Goal: Task Accomplishment & Management: Use online tool/utility

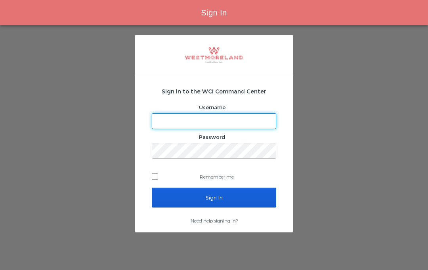
click at [200, 127] on input "Username" at bounding box center [214, 121] width 124 height 15
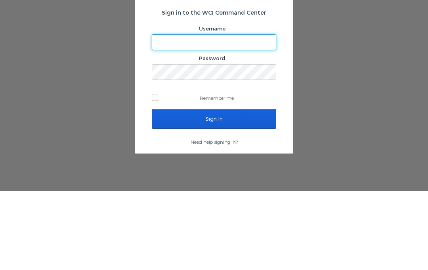
type input "[EMAIL_ADDRESS][PERSON_NAME][DOMAIN_NAME]"
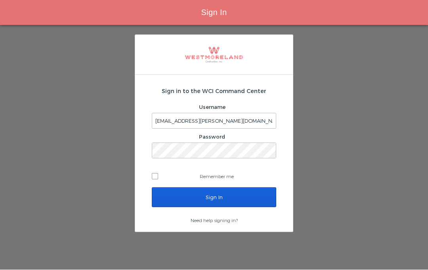
click at [155, 171] on label "Remember me" at bounding box center [214, 177] width 124 height 12
click at [155, 173] on input "Remember me" at bounding box center [154, 175] width 5 height 5
checkbox input "true"
click at [186, 188] on input "Sign In" at bounding box center [214, 198] width 124 height 20
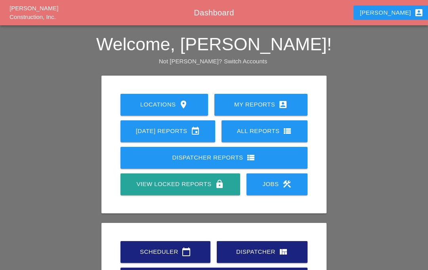
click at [177, 247] on div "Scheduler calendar_today" at bounding box center [165, 252] width 65 height 10
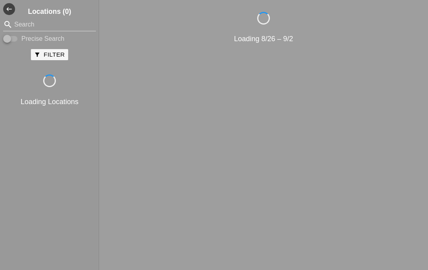
click at [180, 219] on div "Loading 8/26 – 9/2" at bounding box center [263, 132] width 322 height 240
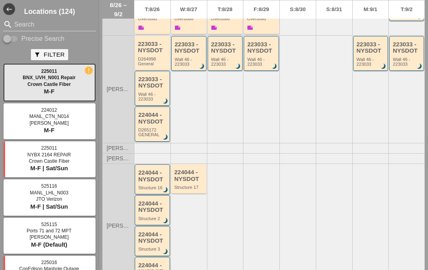
scroll to position [313, 0]
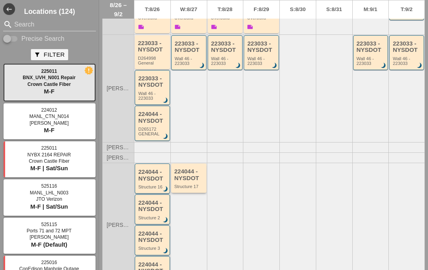
click at [187, 168] on div "224044 - NYSDOT" at bounding box center [189, 174] width 30 height 13
click at [192, 168] on div "224044 - NYSDOT" at bounding box center [189, 174] width 30 height 13
click at [191, 168] on div "224044 - NYSDOT" at bounding box center [189, 174] width 30 height 13
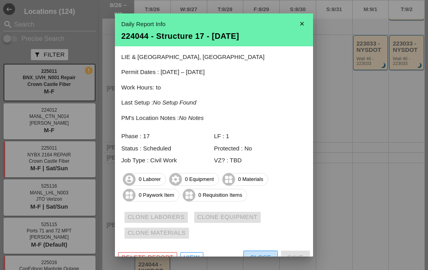
click at [259, 254] on div "Close" at bounding box center [260, 257] width 21 height 9
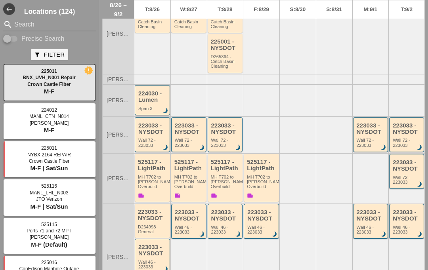
scroll to position [144, 0]
click at [191, 209] on div "223033 - NYSDOT" at bounding box center [189, 215] width 29 height 13
click at [188, 209] on div "223033 - NYSDOT" at bounding box center [189, 215] width 29 height 13
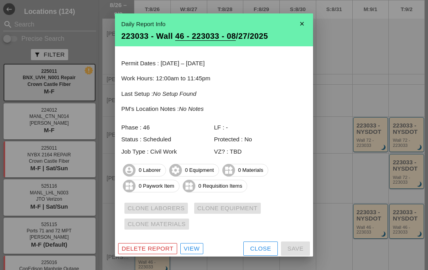
click at [259, 245] on div "Close" at bounding box center [260, 248] width 21 height 9
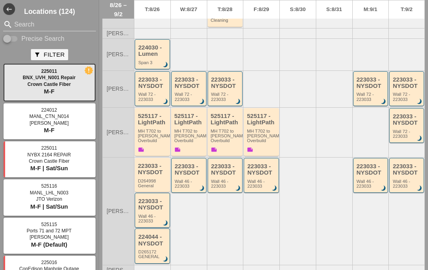
scroll to position [190, 0]
click at [165, 198] on div "223033 - NYSDOT" at bounding box center [152, 204] width 29 height 13
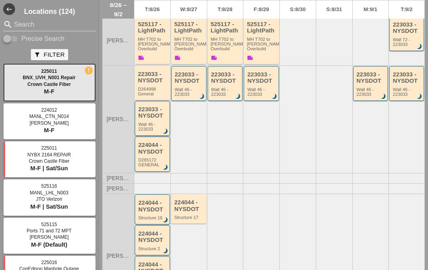
scroll to position [276, 0]
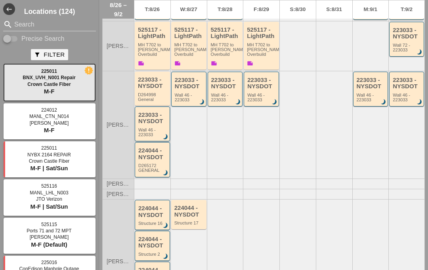
click at [156, 112] on div "223033 - NYSDOT Wall 46 - 223033 brightness_3" at bounding box center [152, 124] width 29 height 25
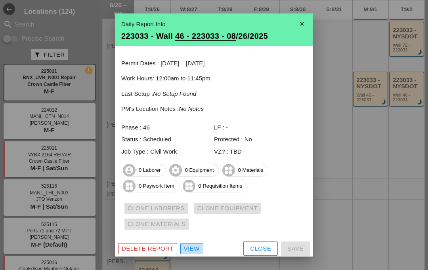
click at [190, 247] on div "View" at bounding box center [192, 248] width 16 height 9
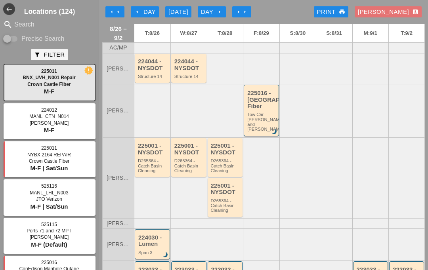
click at [147, 9] on div "arrow_left Day" at bounding box center [145, 12] width 22 height 9
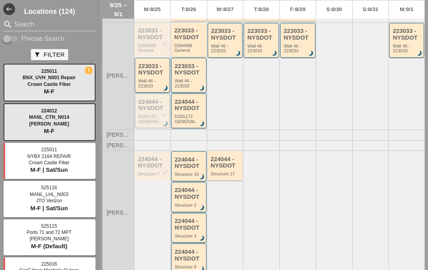
scroll to position [448, 0]
click at [149, 64] on div "223033 - NYSDOT" at bounding box center [152, 69] width 29 height 13
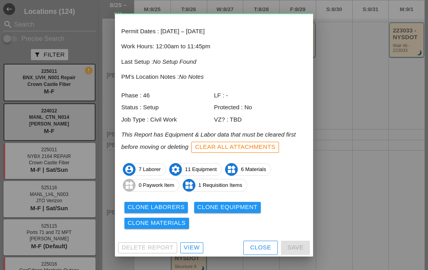
scroll to position [32, 0]
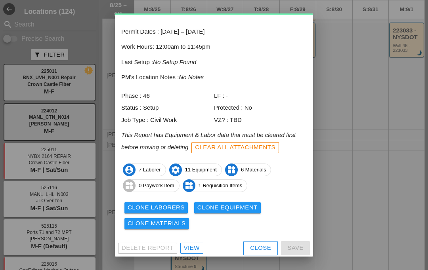
click at [172, 204] on div "Clone Laborers" at bounding box center [156, 207] width 57 height 9
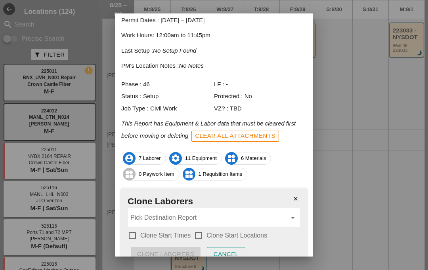
scroll to position [48, 0]
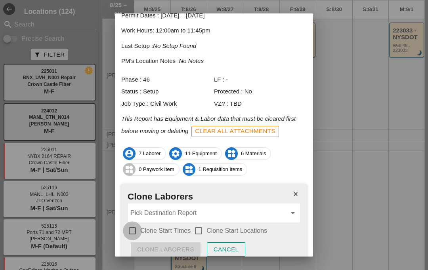
click at [132, 228] on div at bounding box center [132, 230] width 13 height 13
click at [196, 227] on div at bounding box center [198, 230] width 13 height 13
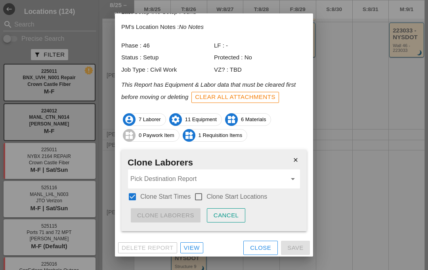
scroll to position [82, 0]
click at [185, 180] on input "Pick Destination Report" at bounding box center [208, 179] width 156 height 13
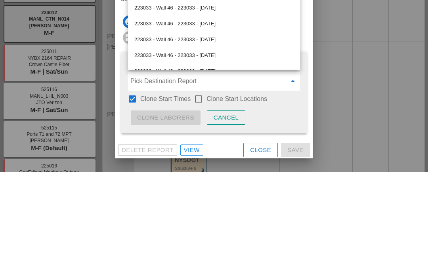
click at [224, 117] on div "223033 - Wall 46 - 223033 - 08/27/2025" at bounding box center [213, 122] width 159 height 10
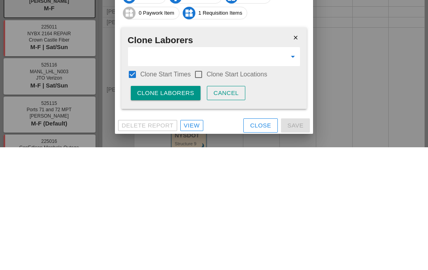
click at [294, 175] on icon "arrow_drop_down" at bounding box center [293, 180] width 10 height 10
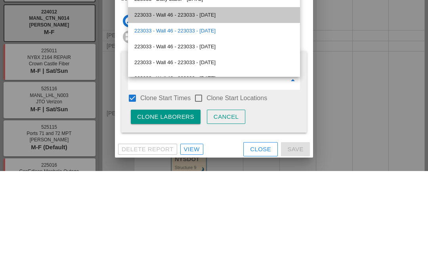
click at [221, 109] on div "223033 - Wall 46 - 223033 - 08/26/2025" at bounding box center [213, 114] width 159 height 10
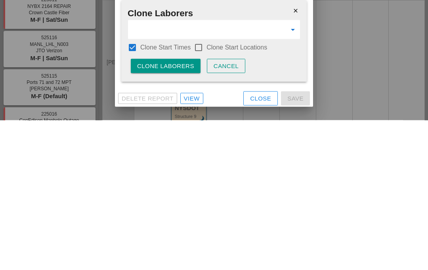
click at [178, 211] on div "Clone Laborers" at bounding box center [165, 215] width 57 height 9
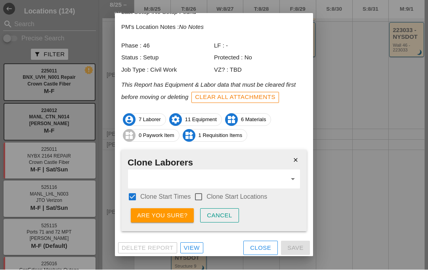
click at [168, 213] on div "Are you sure?" at bounding box center [162, 215] width 50 height 9
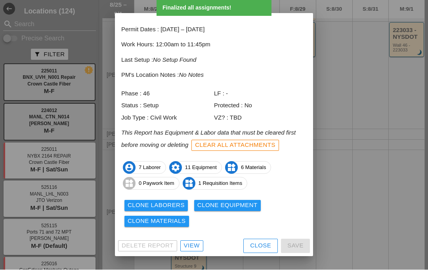
scroll to position [32, 0]
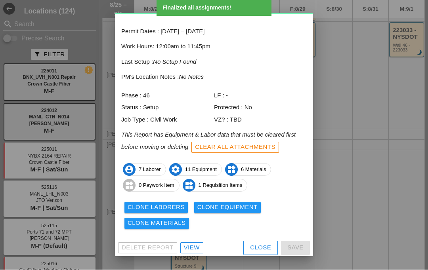
click at [221, 210] on button "Clone Equipment" at bounding box center [227, 207] width 67 height 11
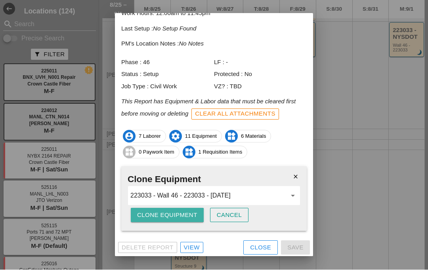
scroll to position [65, 0]
click at [182, 213] on div "Clone Equipment" at bounding box center [167, 215] width 60 height 9
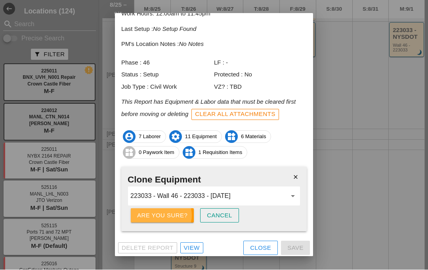
click at [177, 213] on div "Are you sure?" at bounding box center [162, 215] width 50 height 9
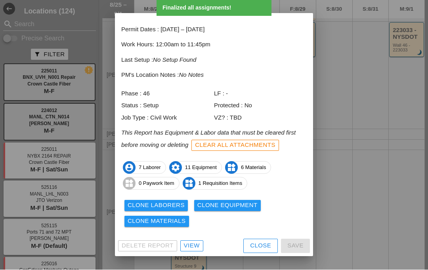
scroll to position [32, 0]
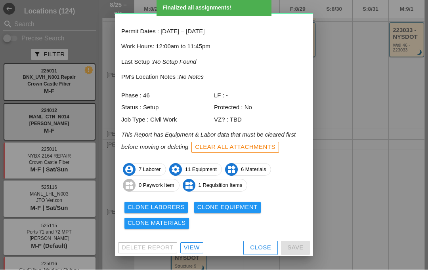
click at [179, 221] on div "Clone Materials" at bounding box center [157, 223] width 58 height 9
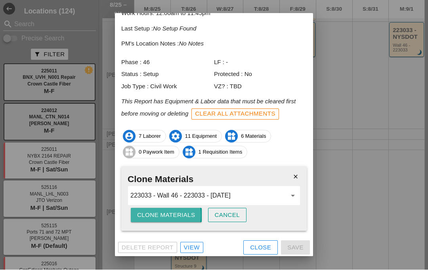
scroll to position [65, 0]
click at [181, 214] on div "Clone Materials" at bounding box center [166, 215] width 58 height 9
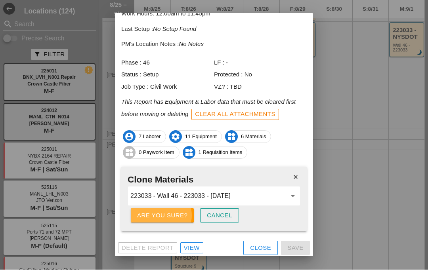
click at [176, 215] on div "Are you sure?" at bounding box center [162, 215] width 50 height 9
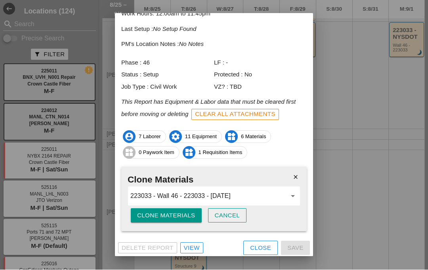
click at [257, 245] on div "Close" at bounding box center [260, 248] width 21 height 9
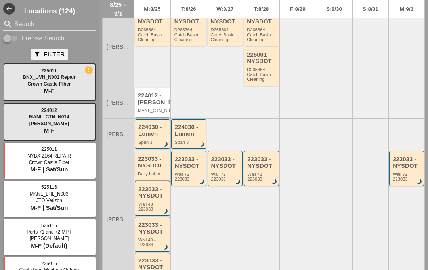
scroll to position [133, 0]
